Goal: Information Seeking & Learning: Learn about a topic

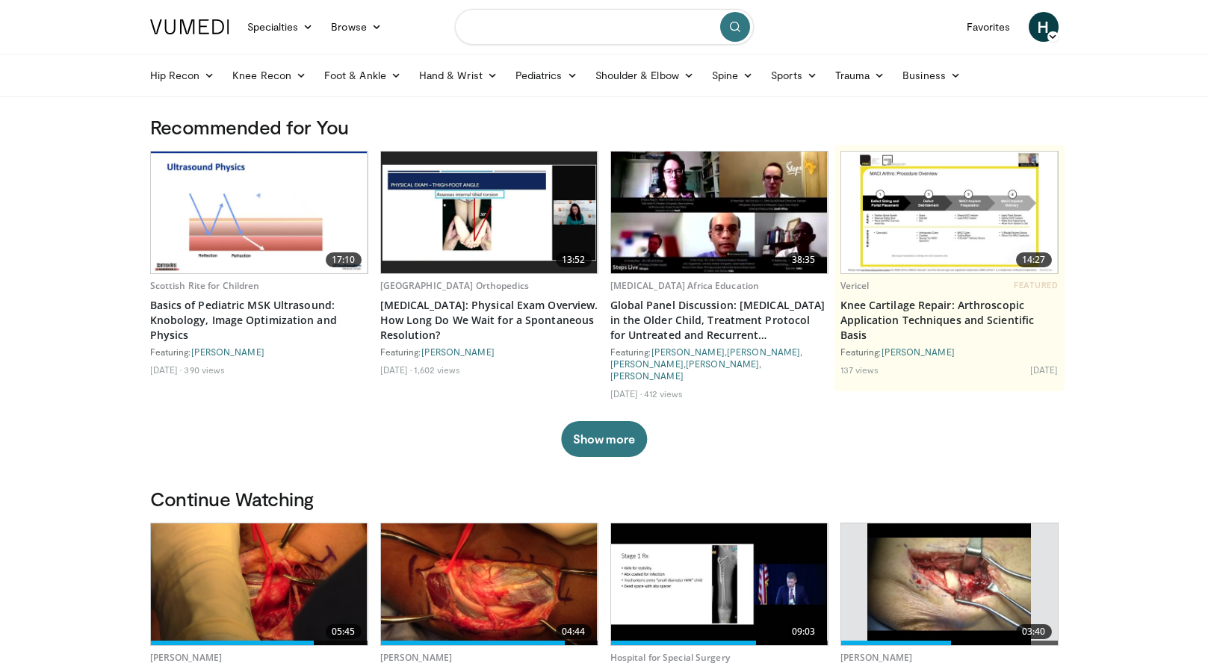
click at [568, 37] on input "Search topics, interventions" at bounding box center [604, 27] width 299 height 36
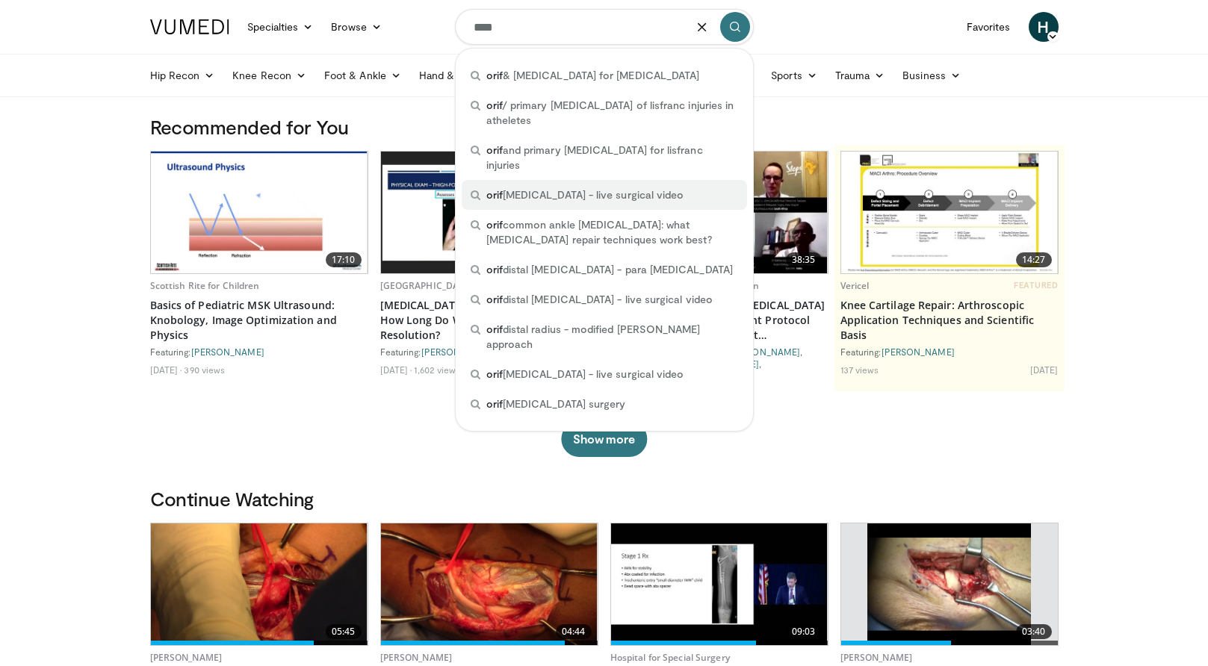
click at [568, 187] on span "orif ankle fracture - live surgical video" at bounding box center [585, 194] width 198 height 15
type input "**********"
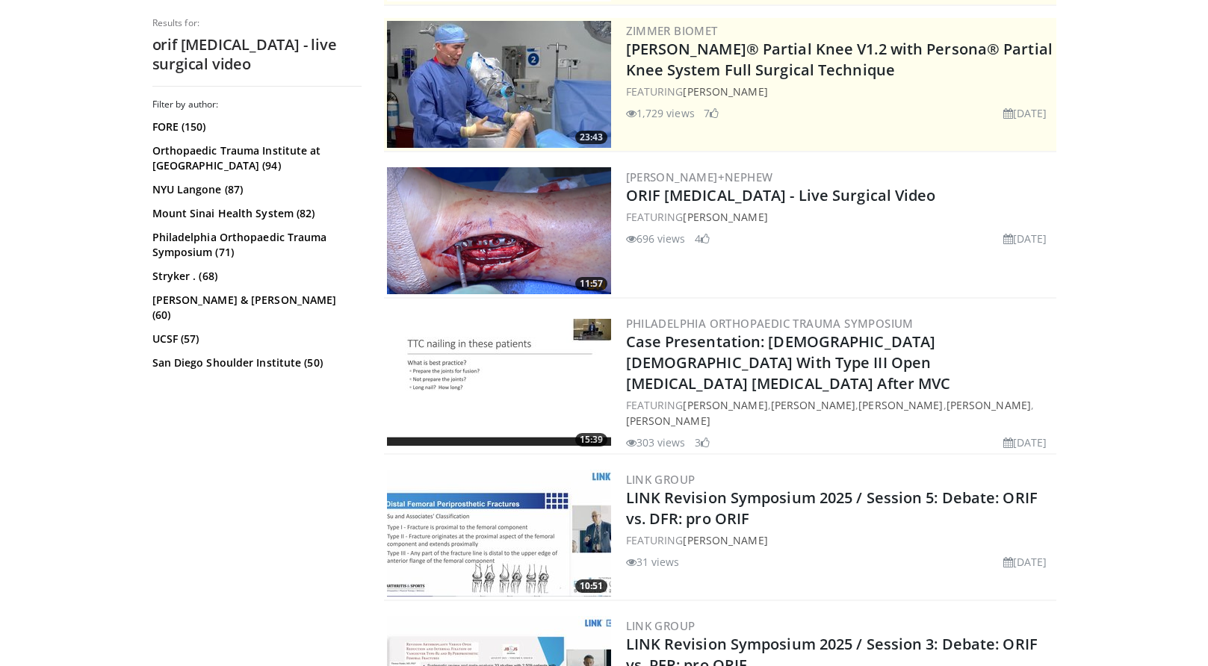
scroll to position [299, 0]
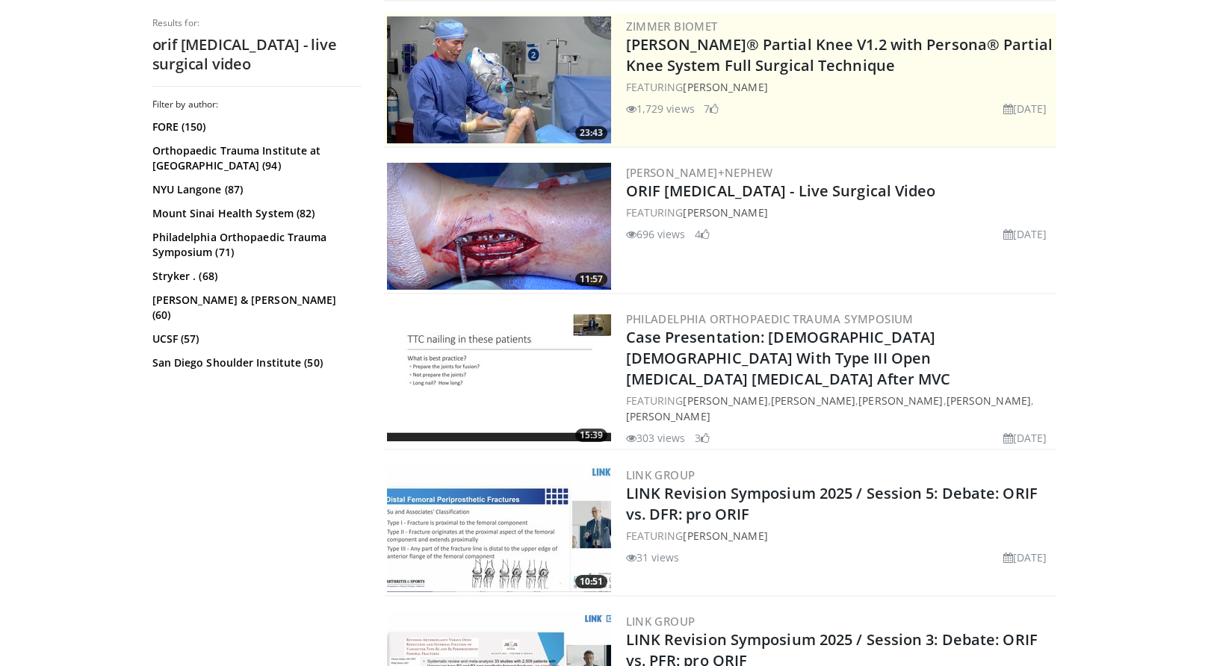
click at [485, 227] on img at bounding box center [499, 226] width 224 height 127
click at [500, 246] on img at bounding box center [499, 226] width 224 height 127
click at [519, 234] on img at bounding box center [499, 226] width 224 height 127
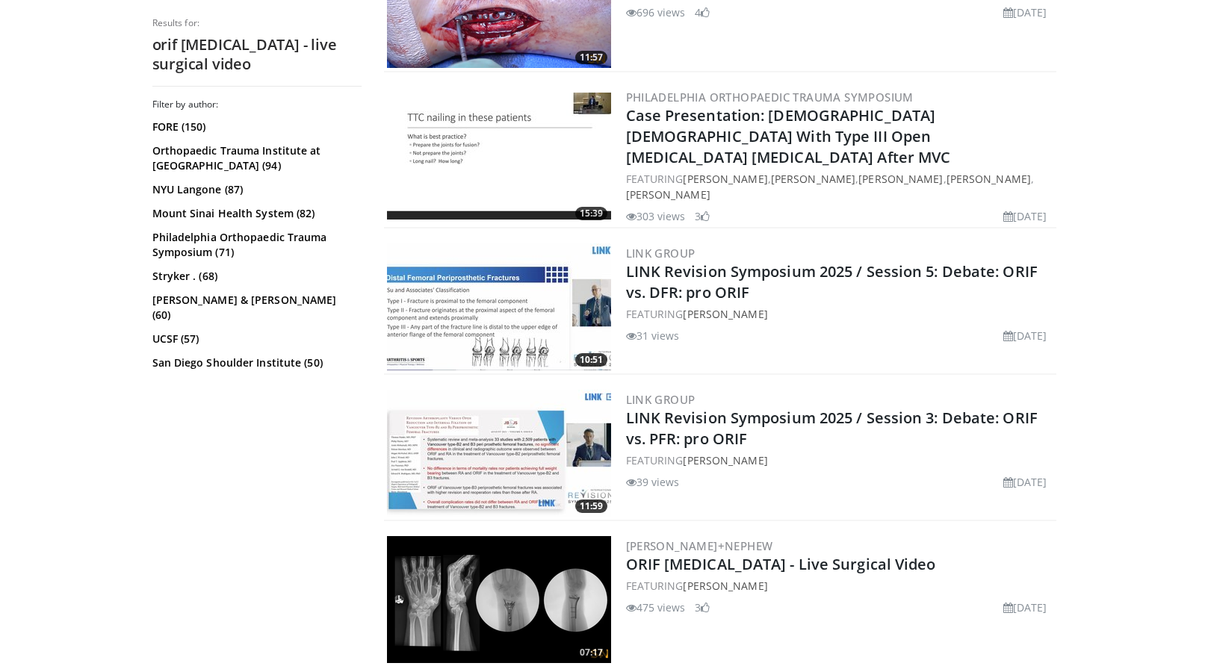
scroll to position [523, 0]
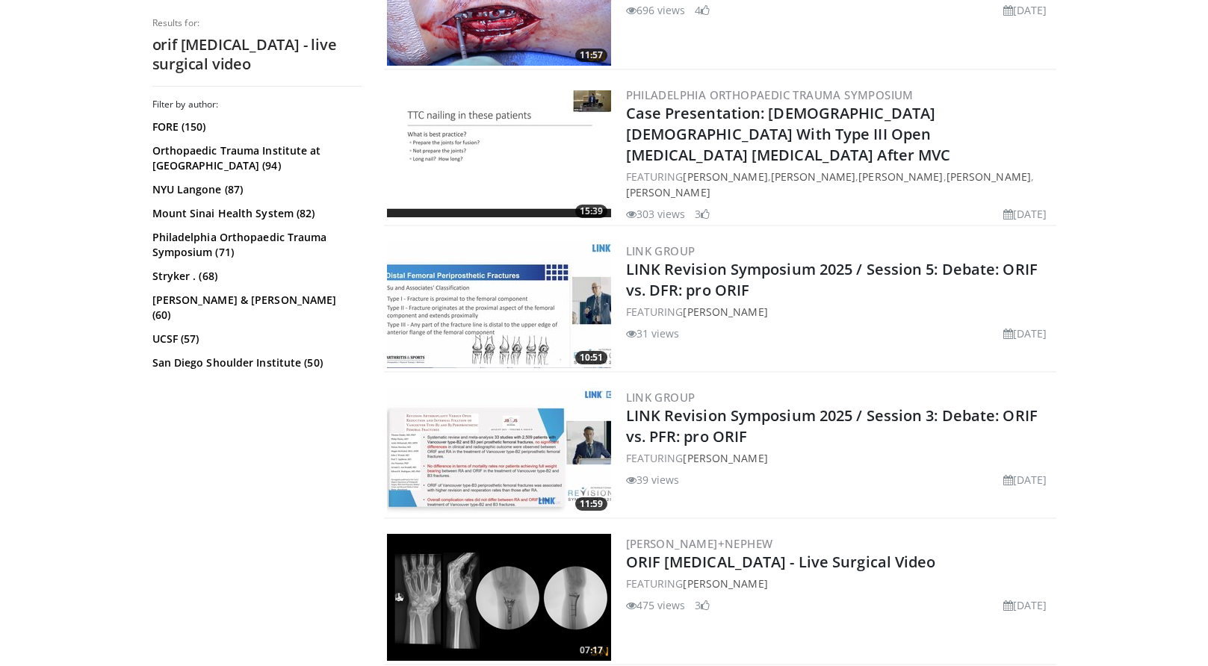
click at [576, 586] on img at bounding box center [499, 597] width 224 height 127
